Goal: Task Accomplishment & Management: Manage account settings

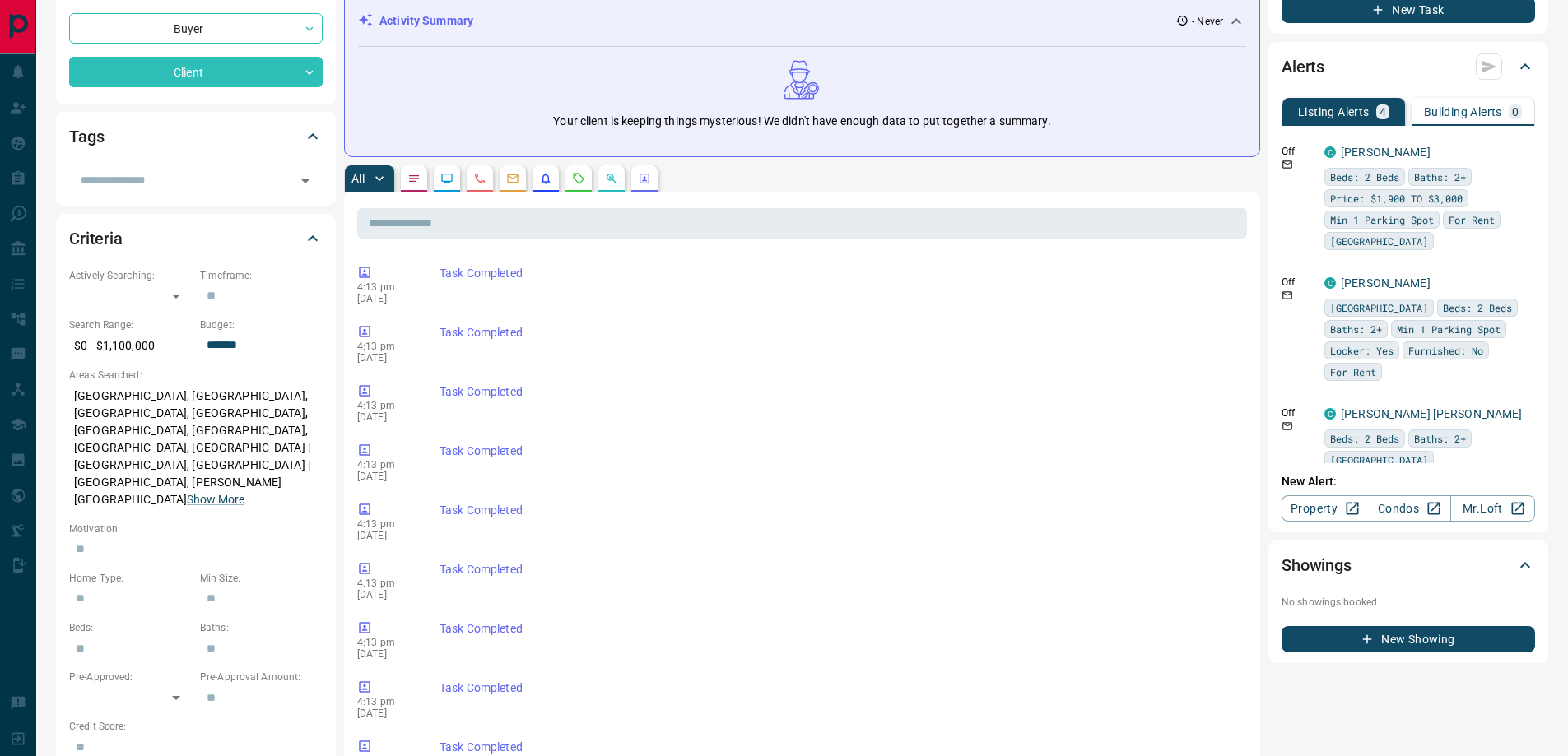
scroll to position [329, 0]
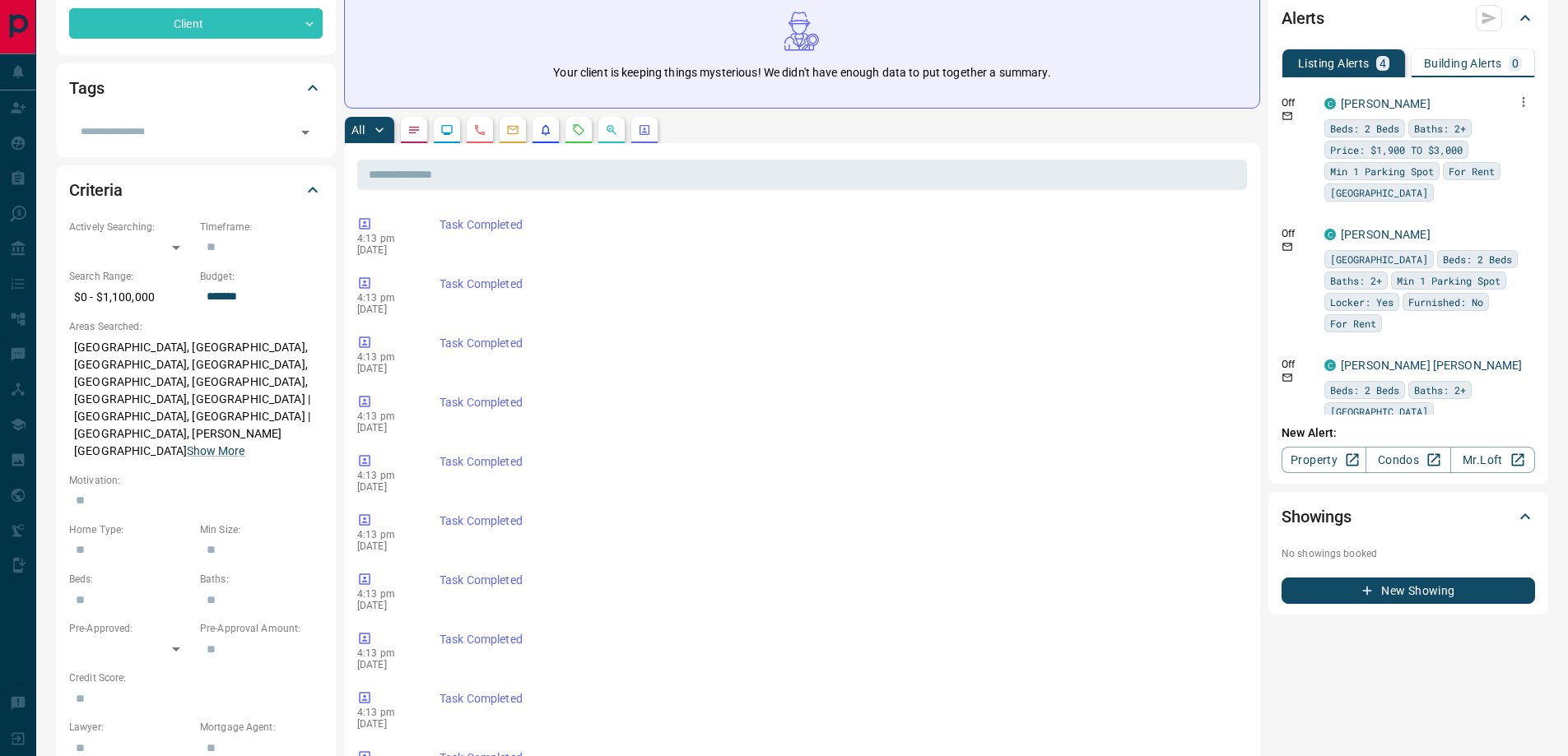
click at [1516, 105] on icon "button" at bounding box center [1523, 102] width 15 height 15
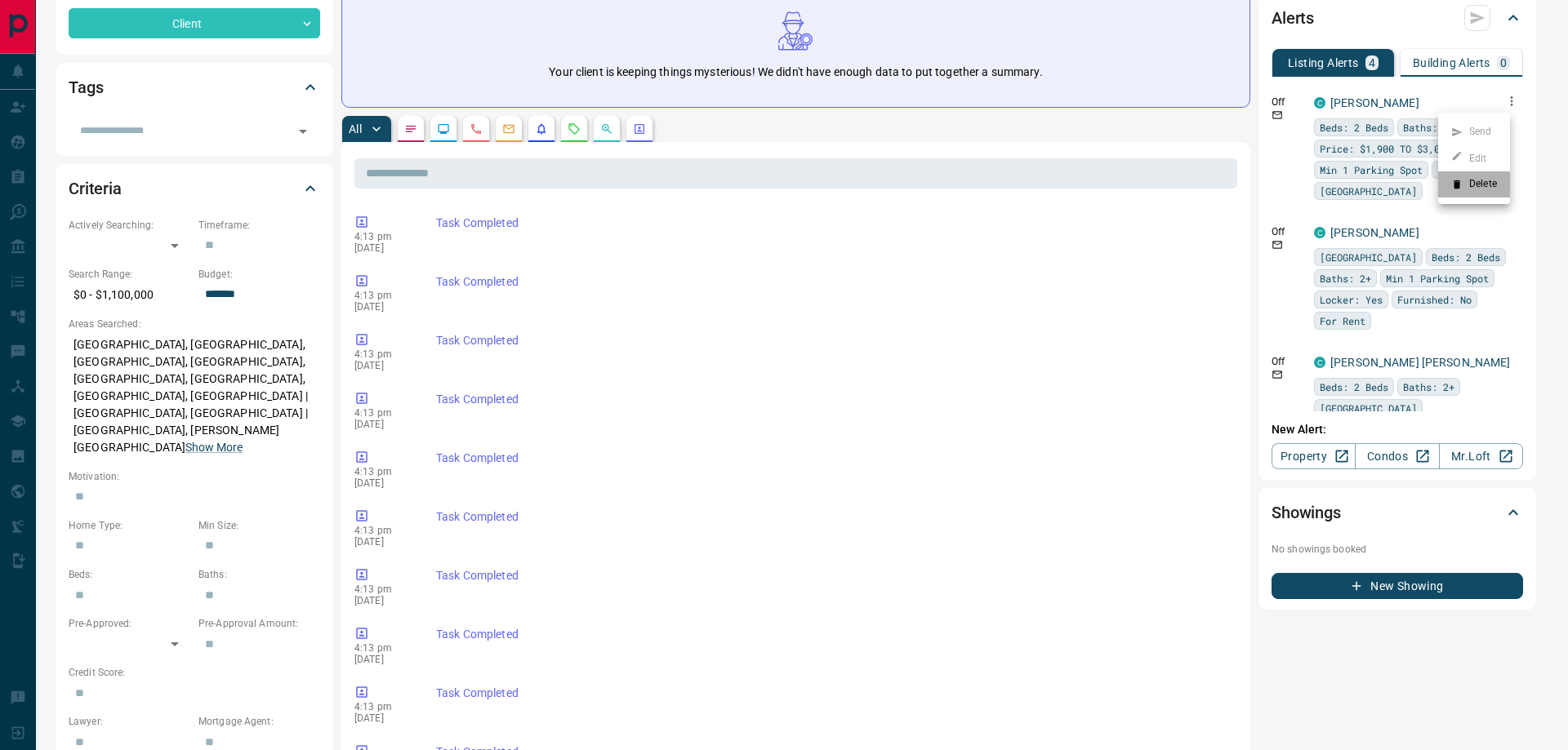
click at [1460, 179] on icon at bounding box center [1456, 184] width 12 height 12
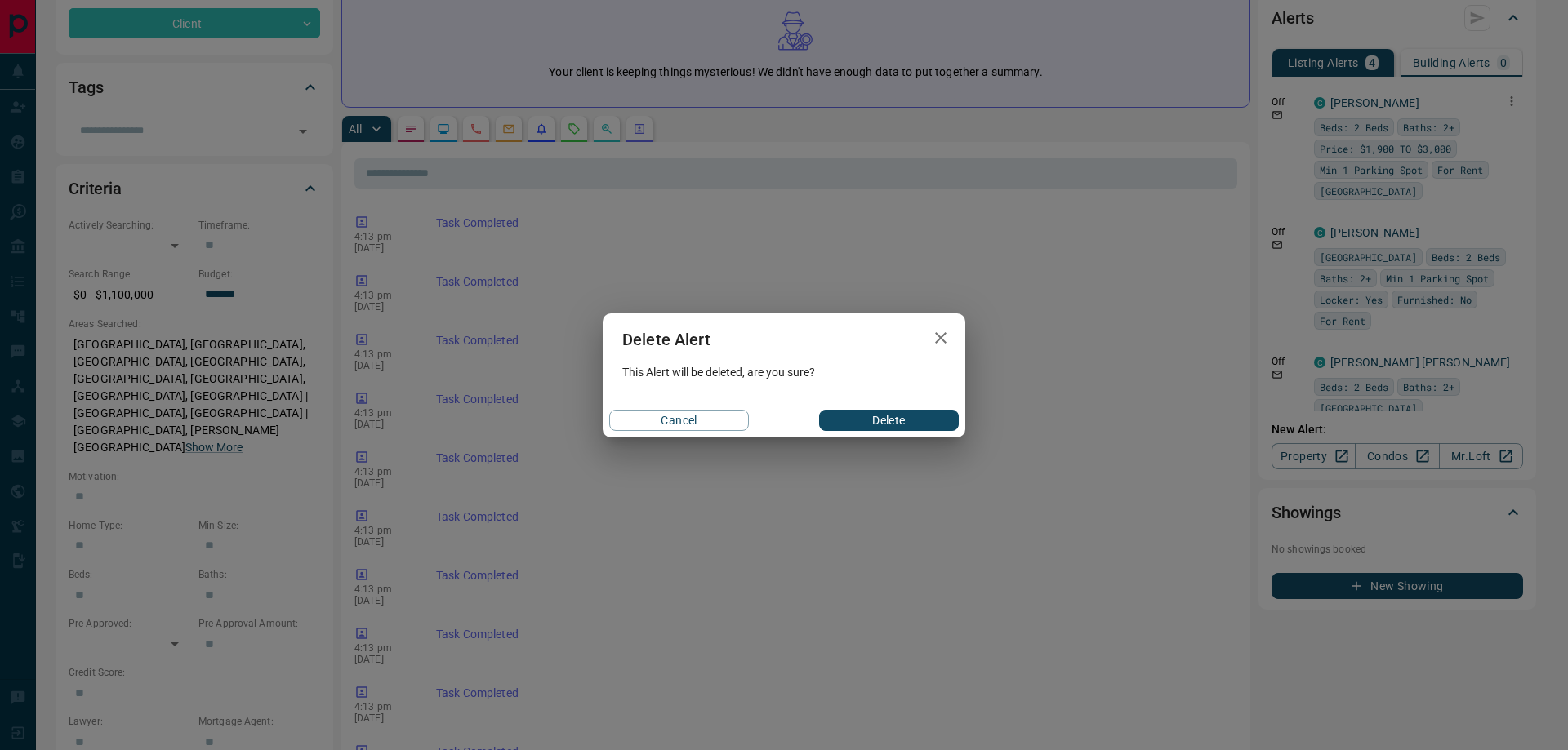
click at [913, 418] on button "Delete" at bounding box center [889, 420] width 139 height 21
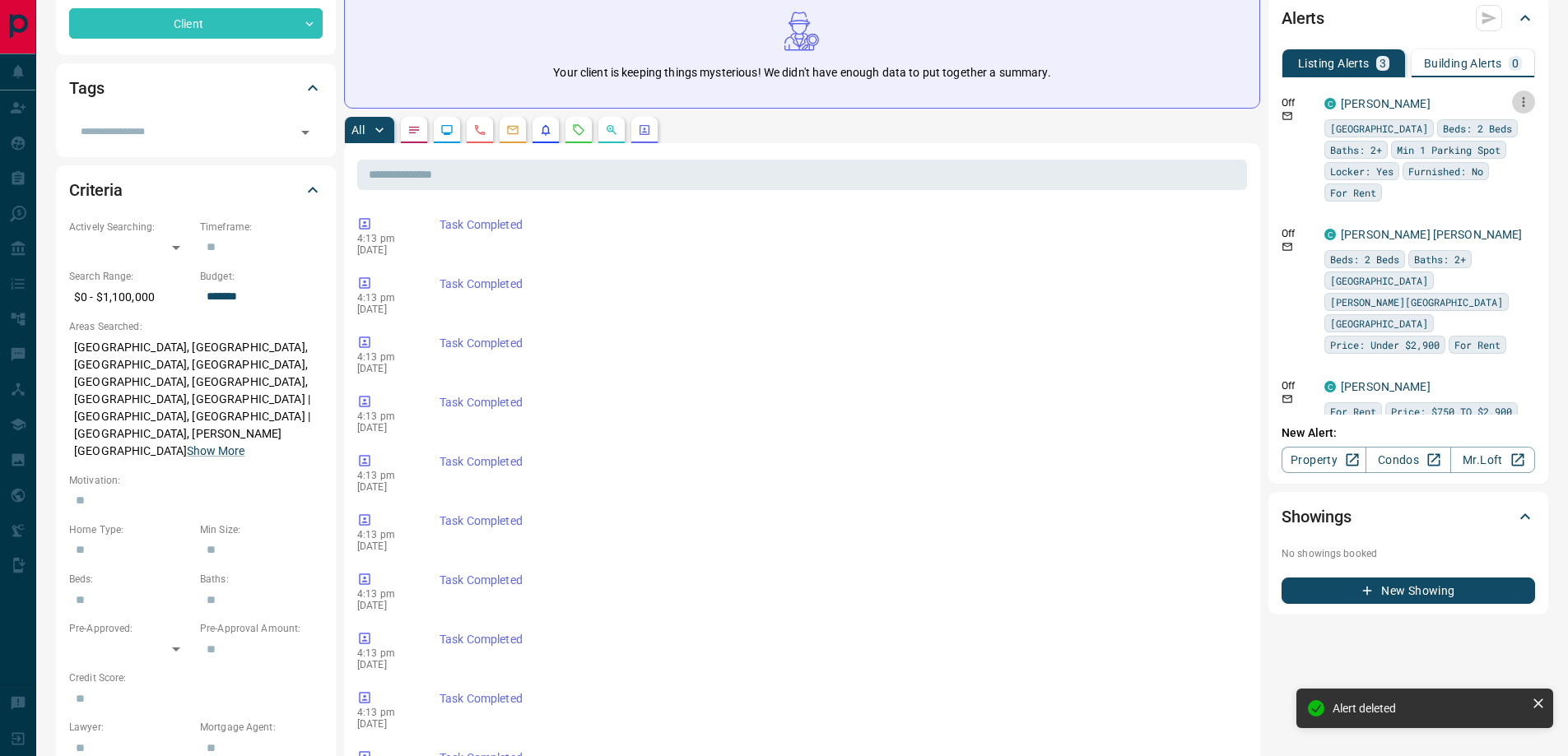
click at [1521, 107] on button "button" at bounding box center [1523, 102] width 23 height 23
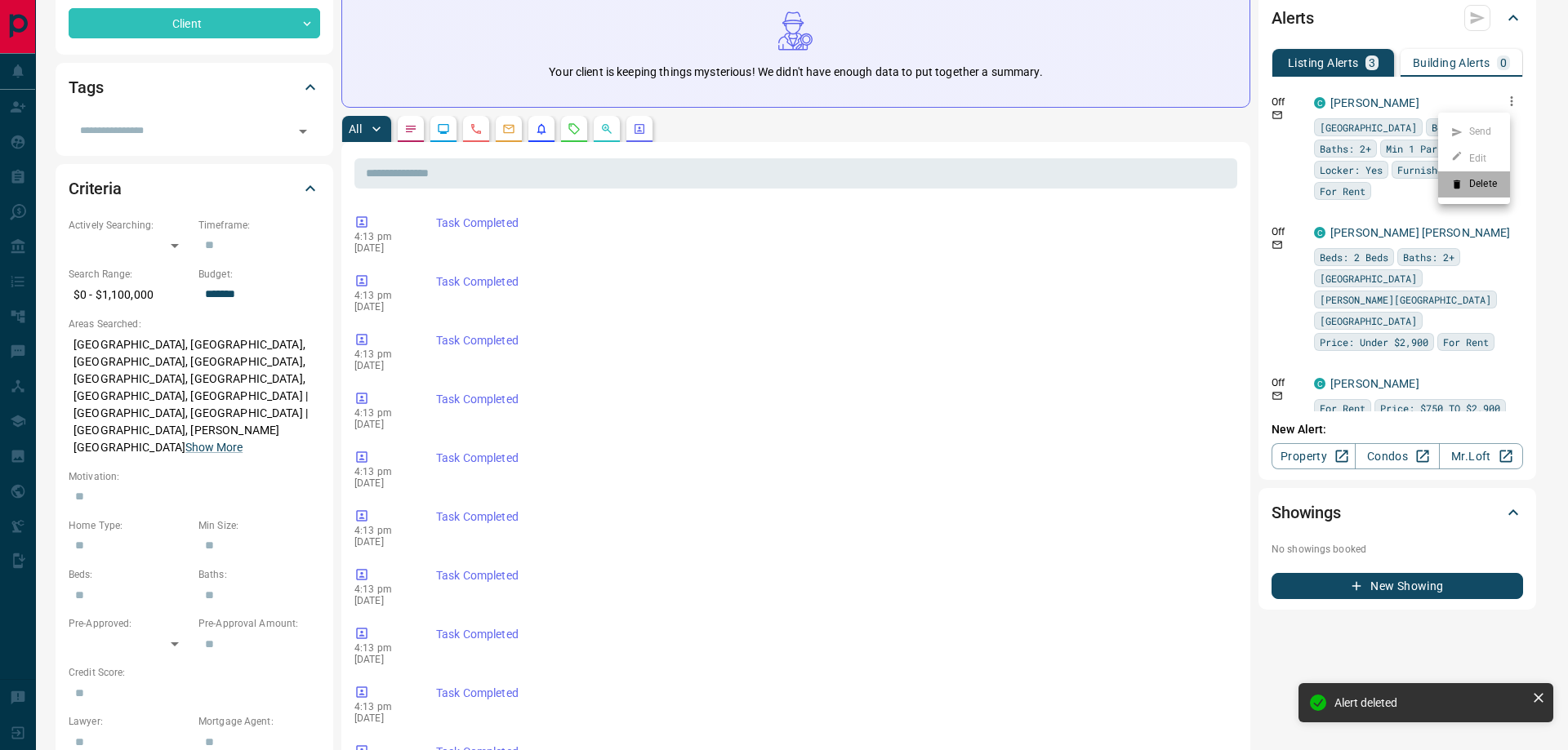
click at [1458, 197] on li "Delete" at bounding box center [1473, 184] width 72 height 26
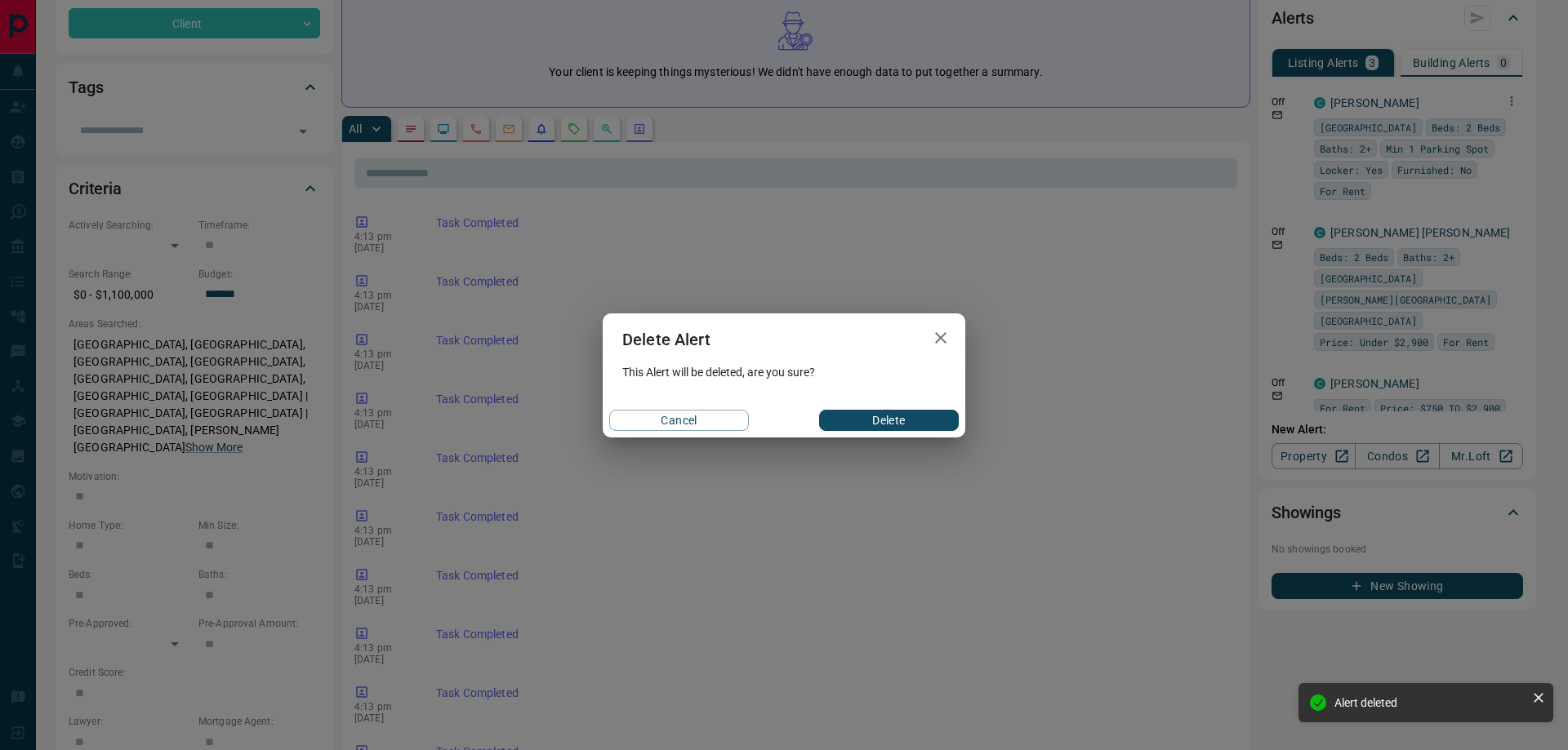
click at [921, 427] on button "Delete" at bounding box center [889, 420] width 139 height 21
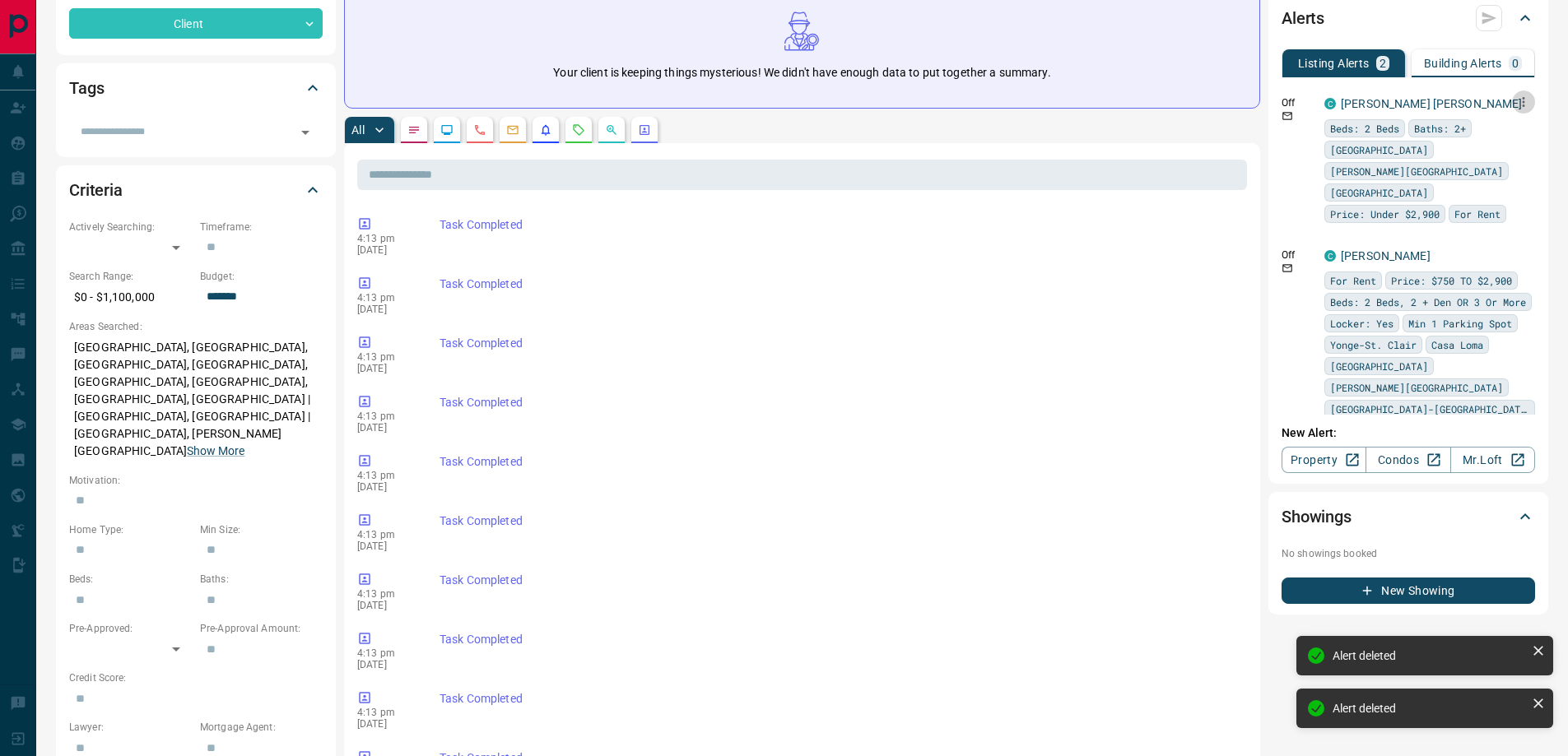
click at [1516, 105] on icon "button" at bounding box center [1523, 102] width 15 height 15
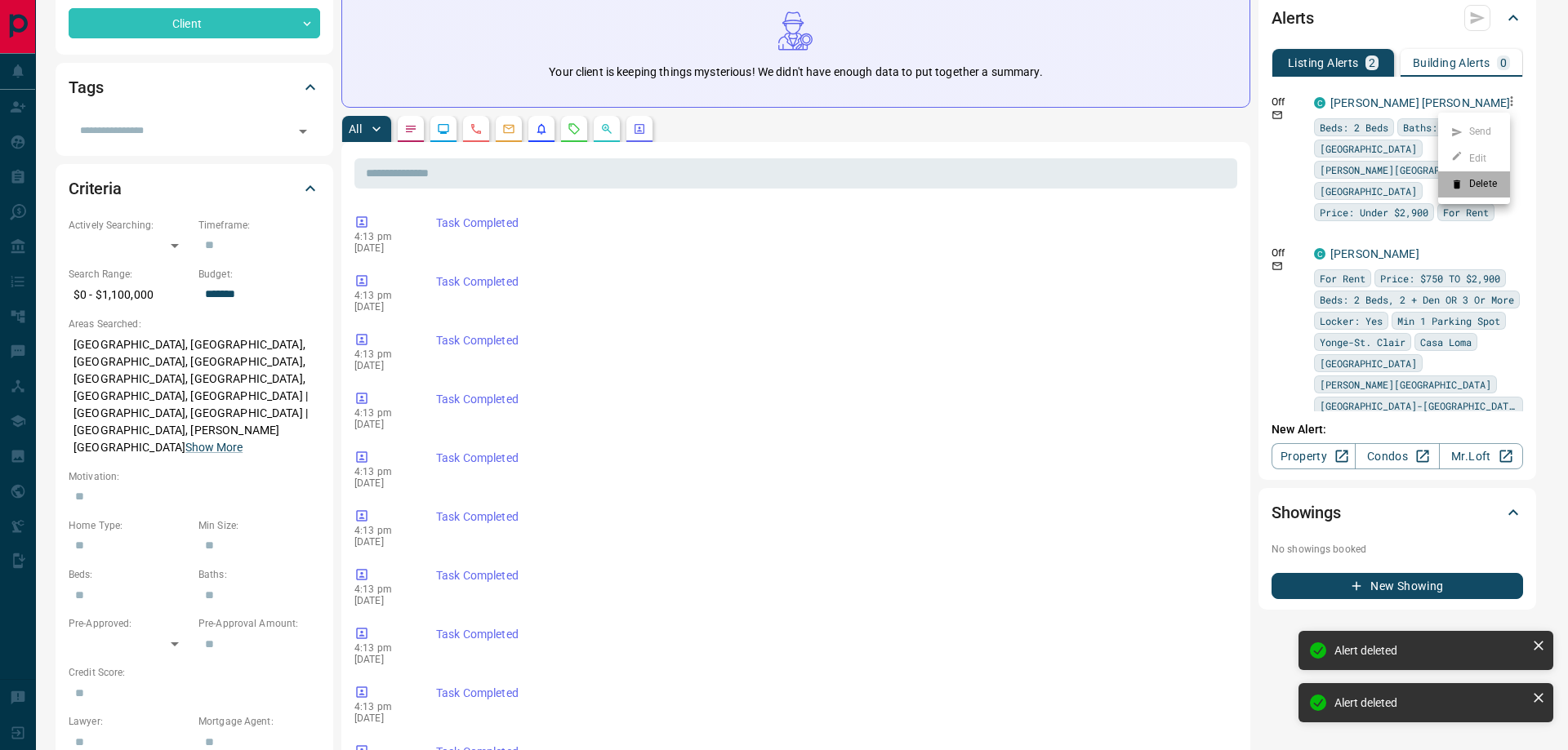
click at [1469, 186] on li "Delete" at bounding box center [1473, 184] width 72 height 26
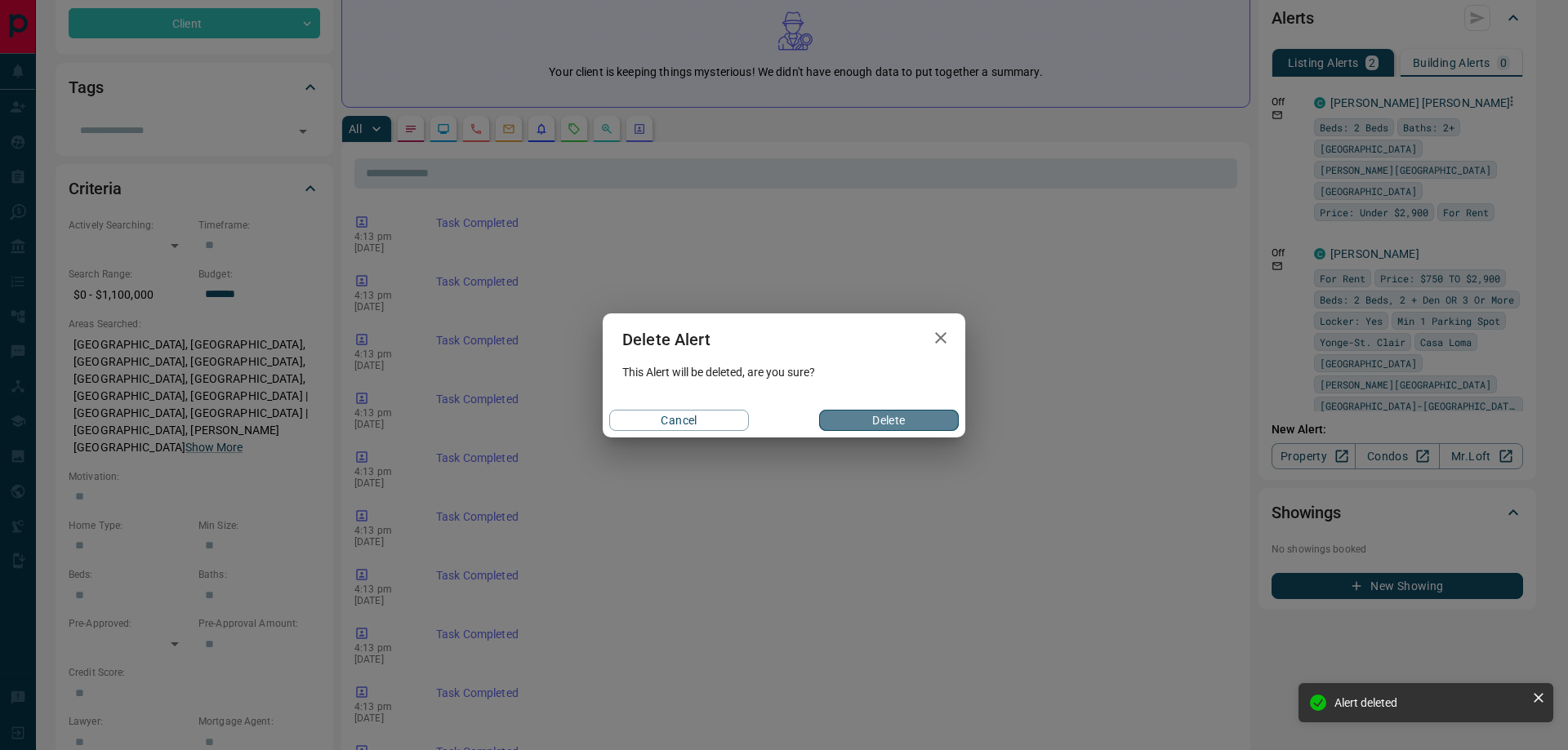
click at [914, 419] on button "Delete" at bounding box center [889, 420] width 139 height 21
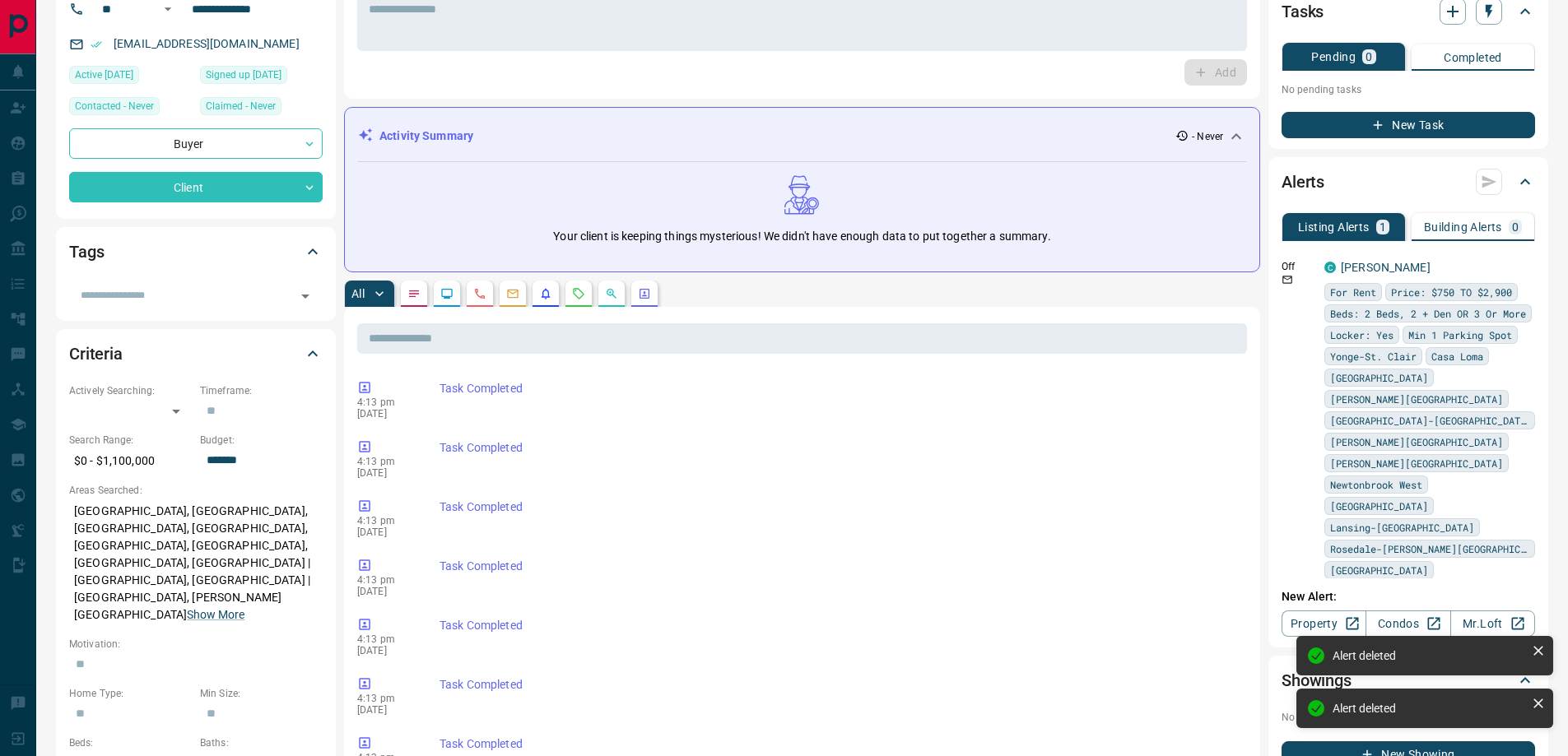
scroll to position [164, 0]
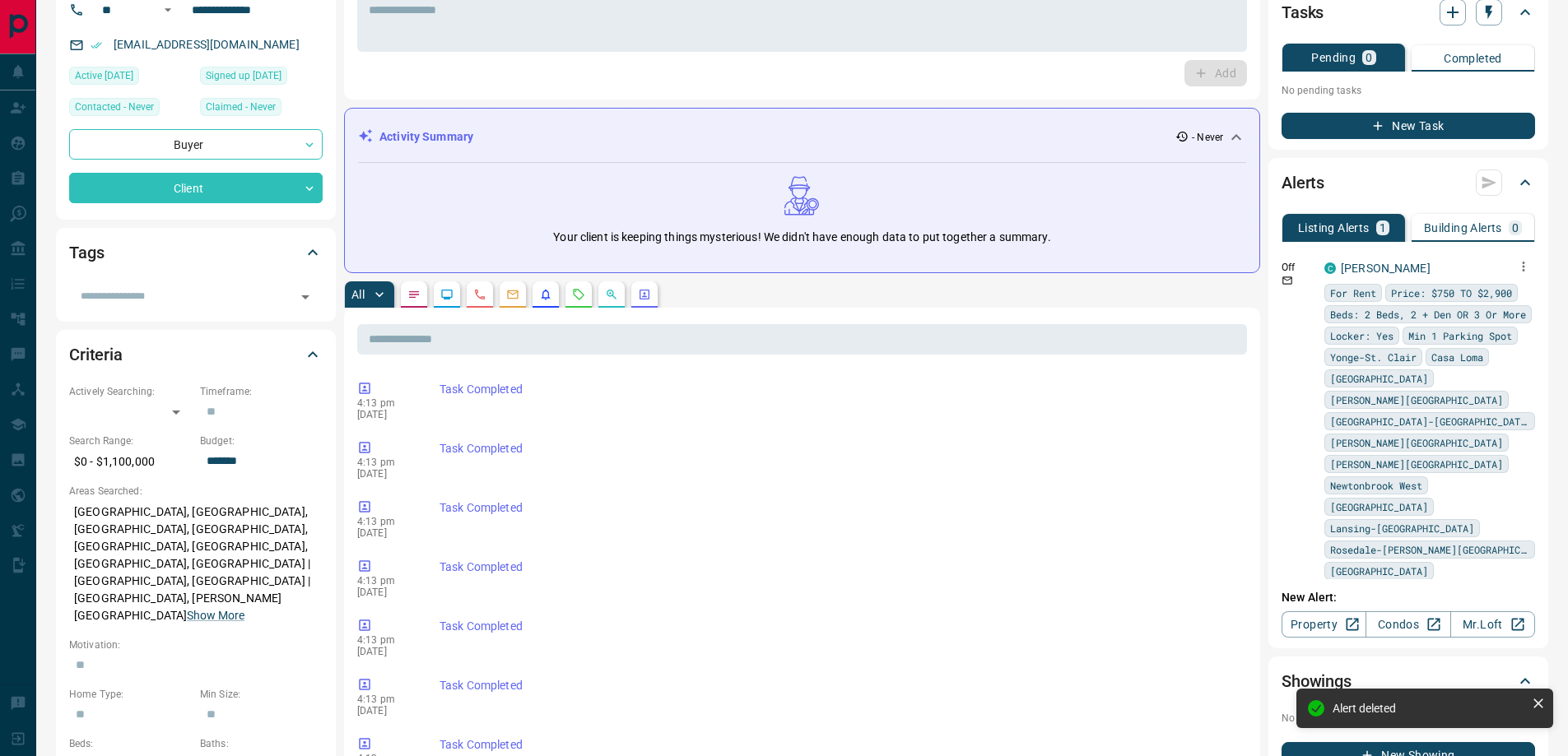
click at [1512, 263] on button "button" at bounding box center [1523, 266] width 23 height 23
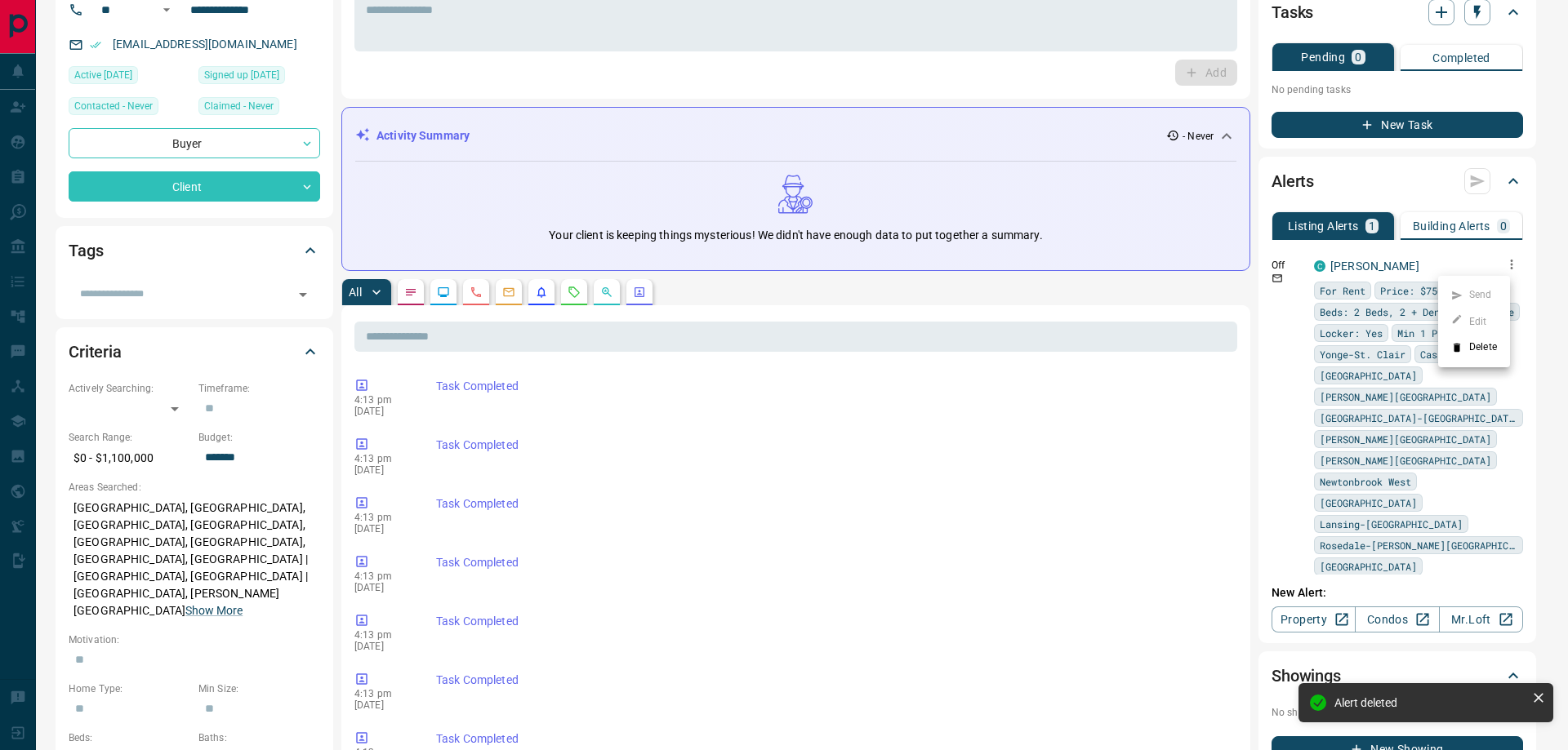
click at [1470, 347] on li "Delete" at bounding box center [1473, 348] width 72 height 26
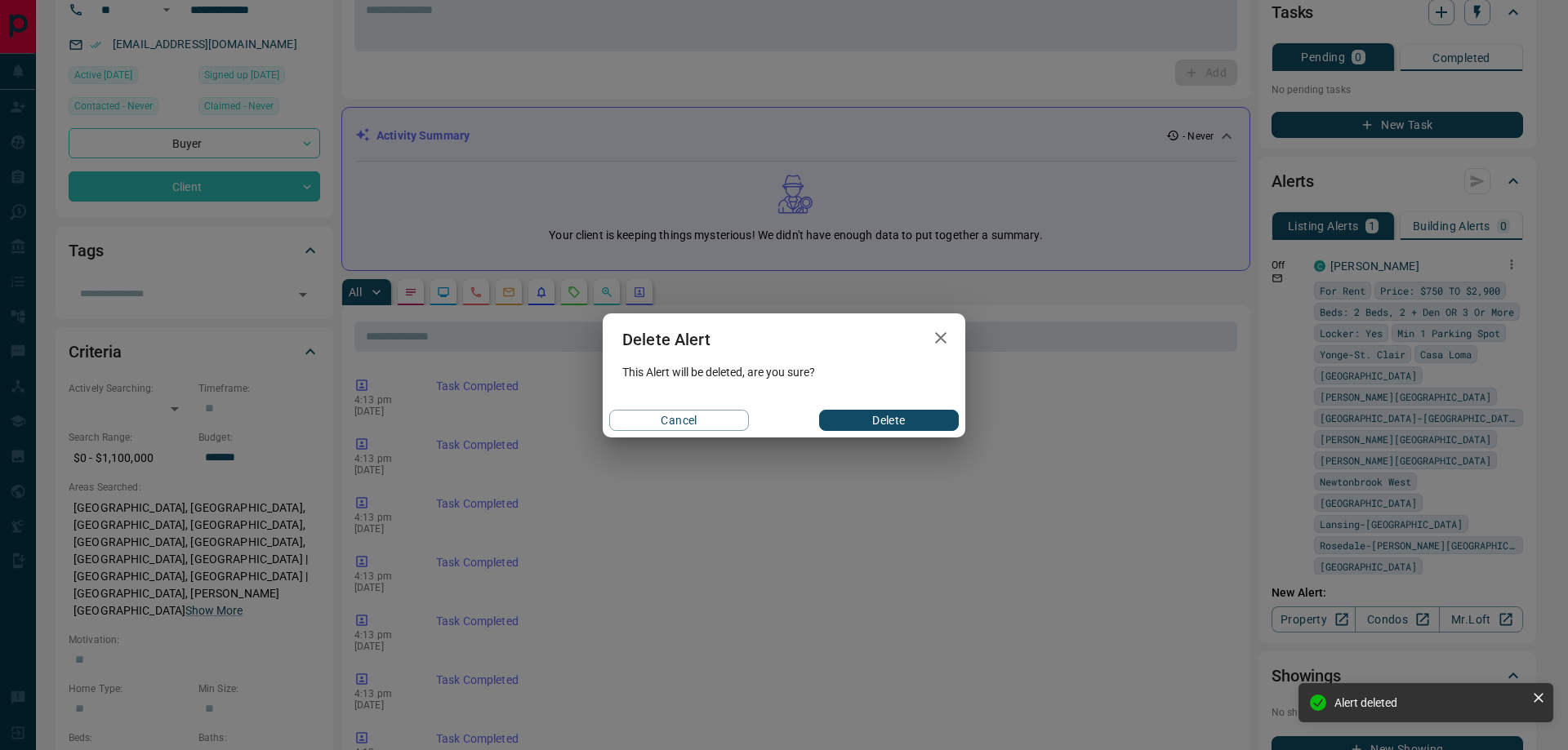
click at [921, 422] on button "Delete" at bounding box center [889, 420] width 139 height 21
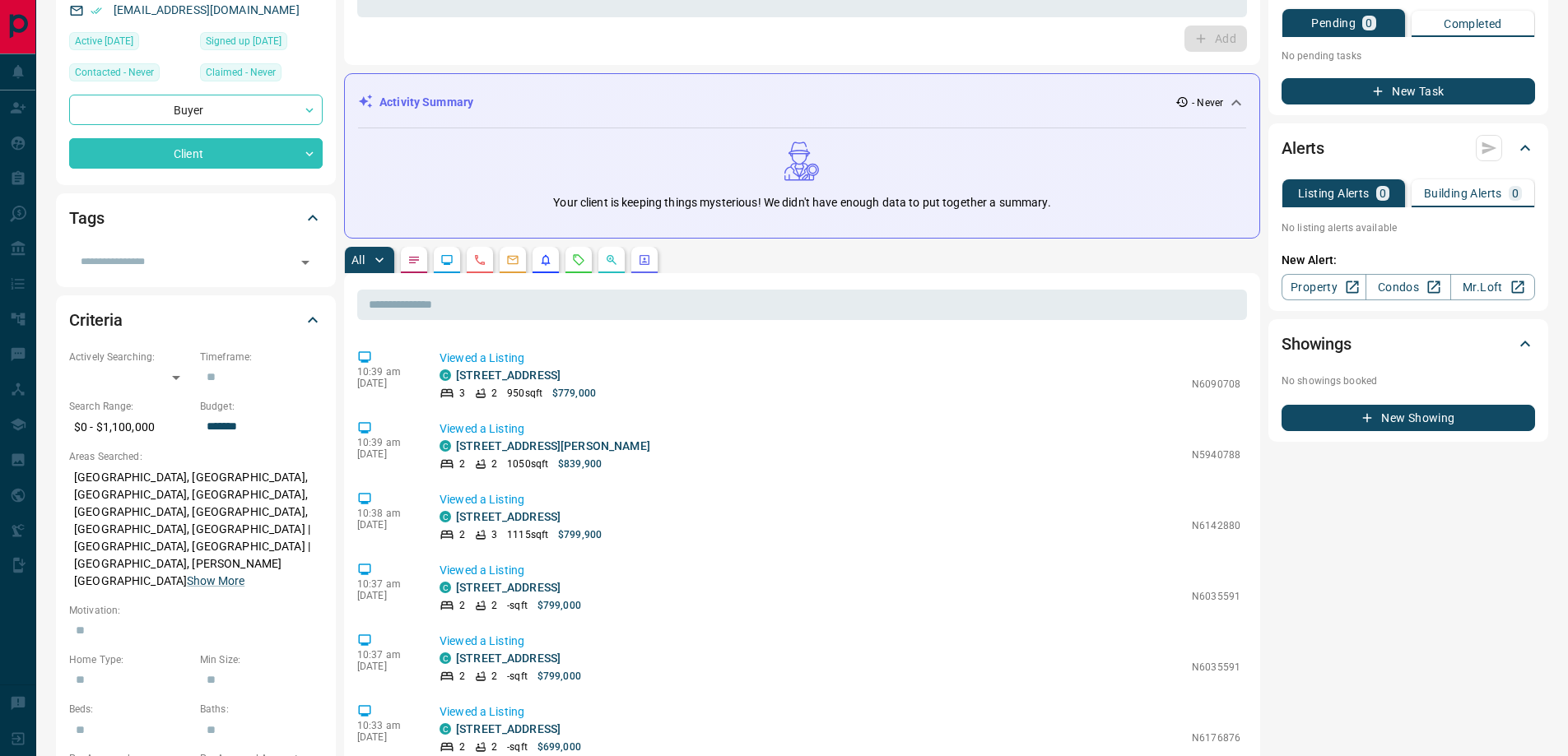
scroll to position [0, 0]
